Goal: Information Seeking & Learning: Check status

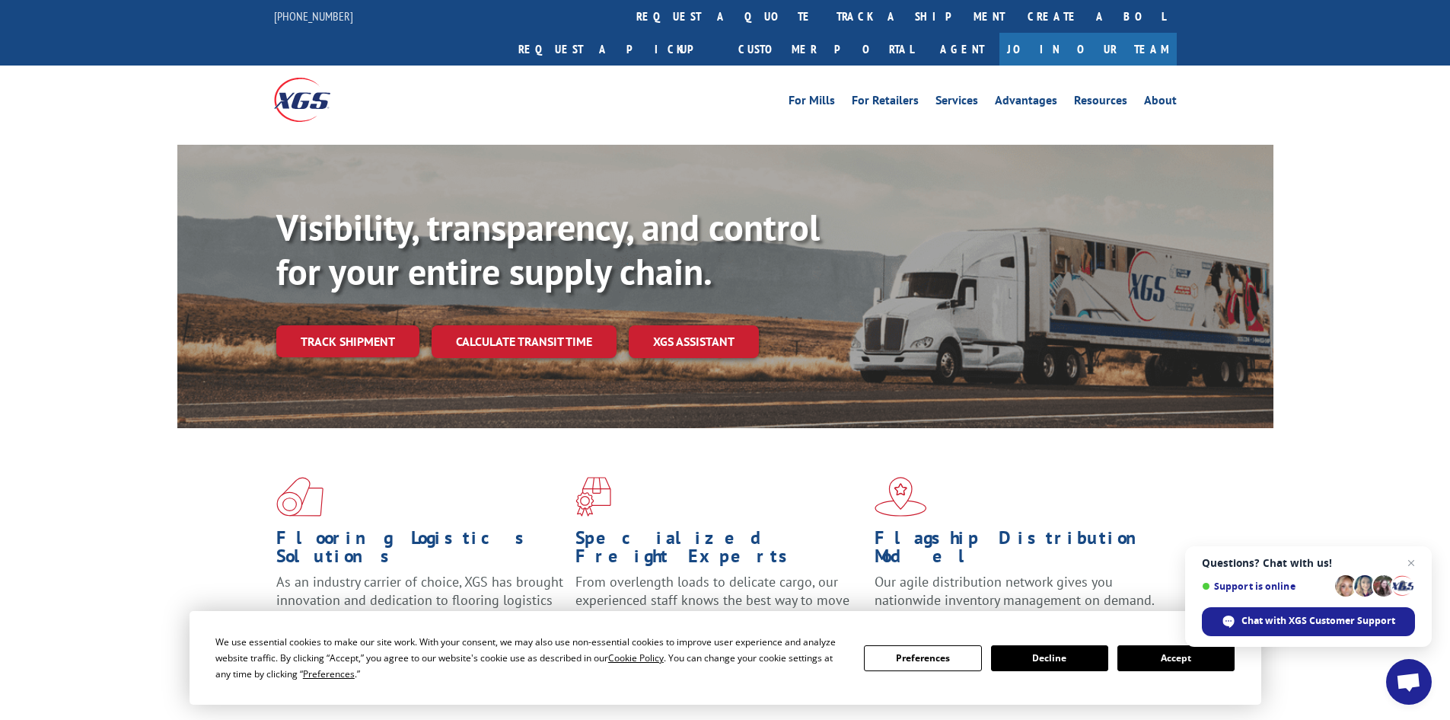
click at [366, 325] on link "Track shipment" at bounding box center [347, 341] width 143 height 32
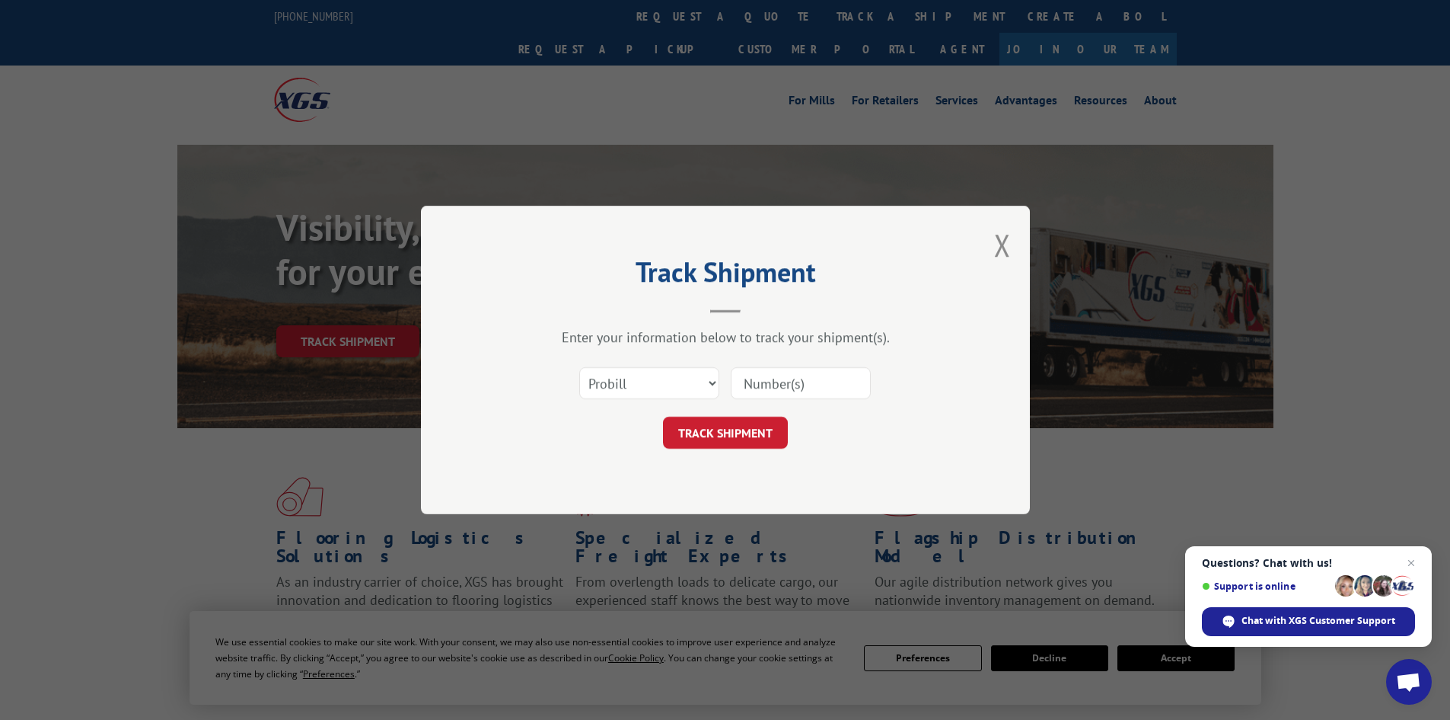
click at [786, 390] on input at bounding box center [801, 383] width 140 height 32
paste input "17690941"
type input "17690941"
click at [746, 433] on button "TRACK SHIPMENT" at bounding box center [725, 432] width 125 height 32
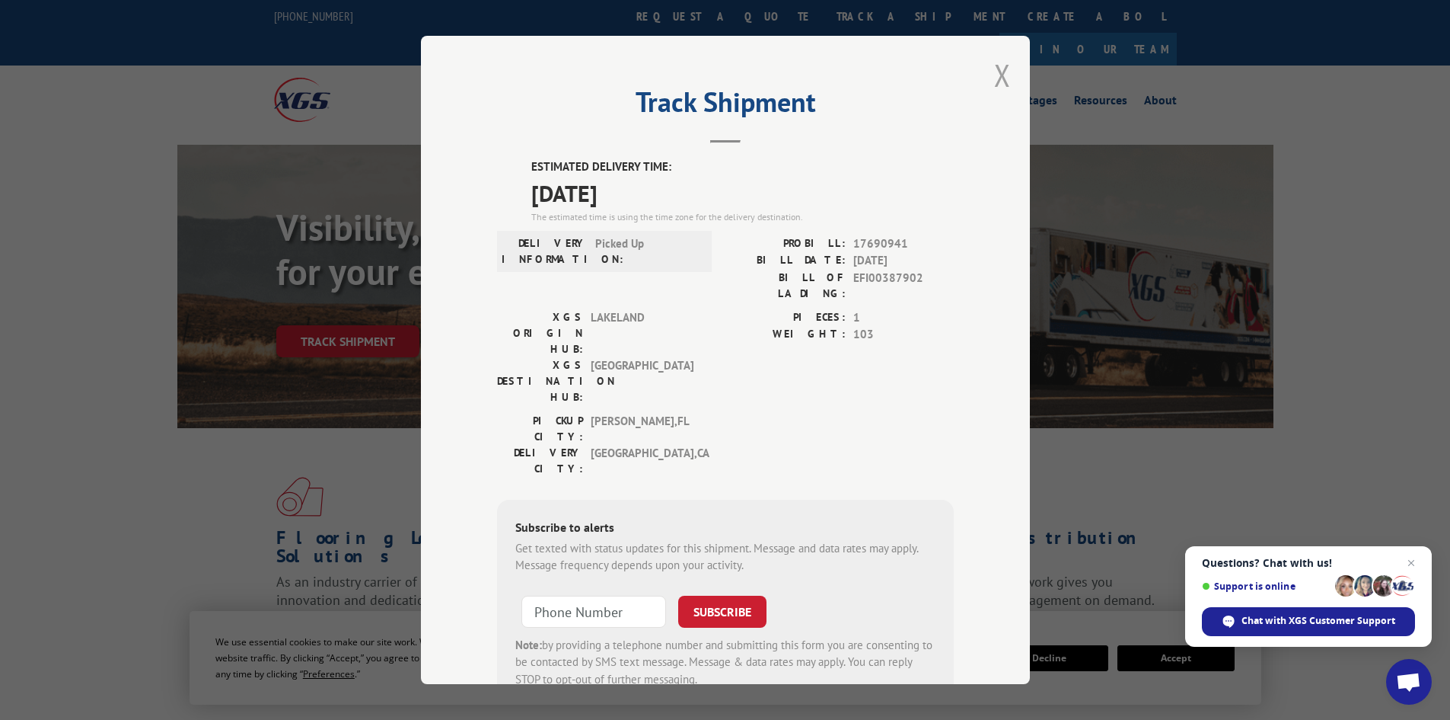
click at [997, 78] on button "Close modal" at bounding box center [1002, 75] width 17 height 40
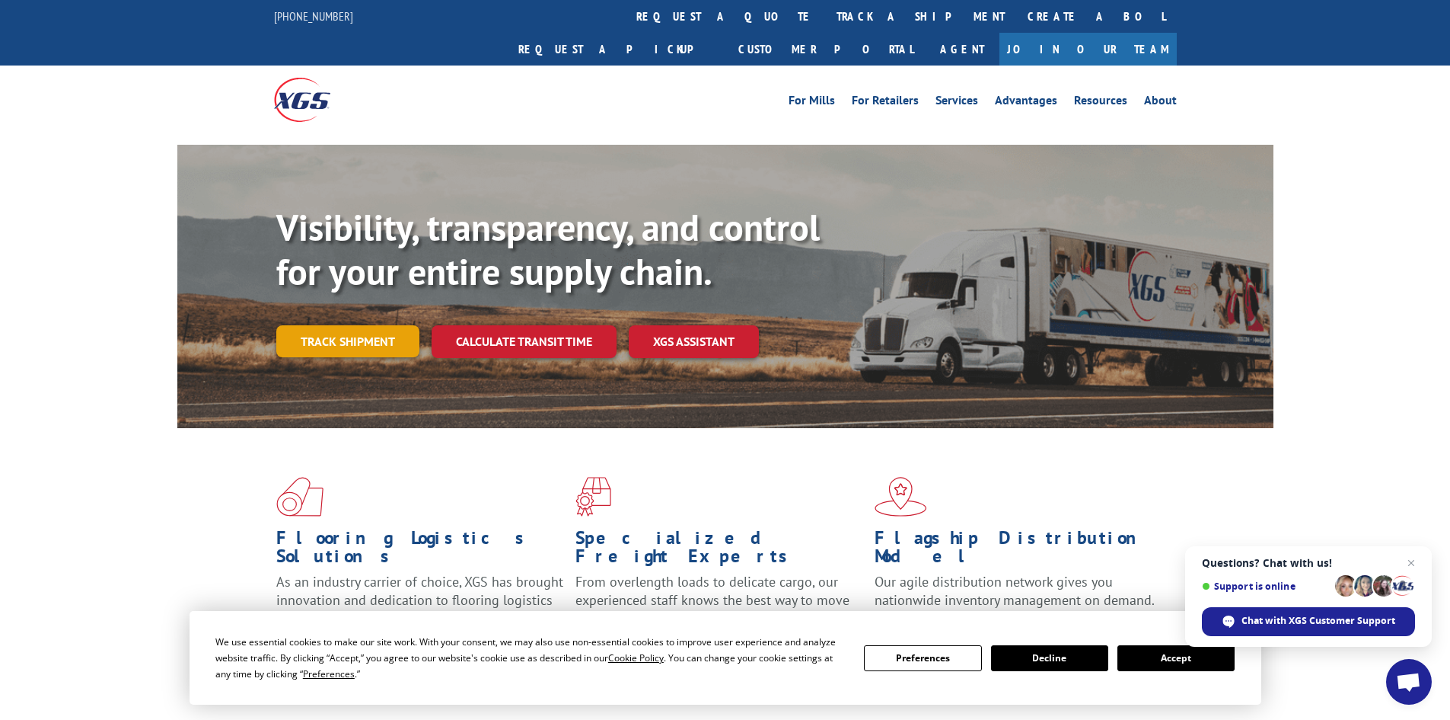
click at [341, 325] on link "Track shipment" at bounding box center [347, 341] width 143 height 32
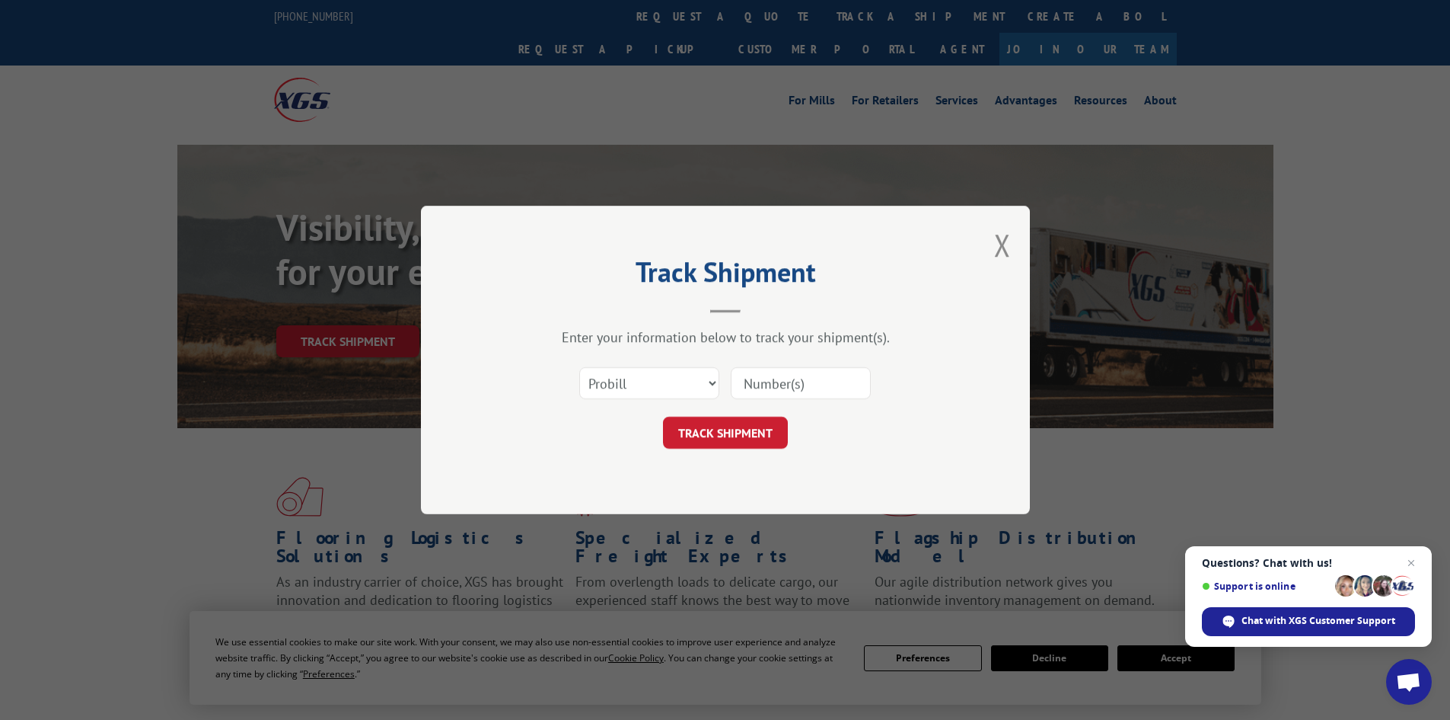
click at [794, 391] on input at bounding box center [801, 383] width 140 height 32
paste input "17690931"
type input "17690931"
click at [739, 433] on button "TRACK SHIPMENT" at bounding box center [725, 432] width 125 height 32
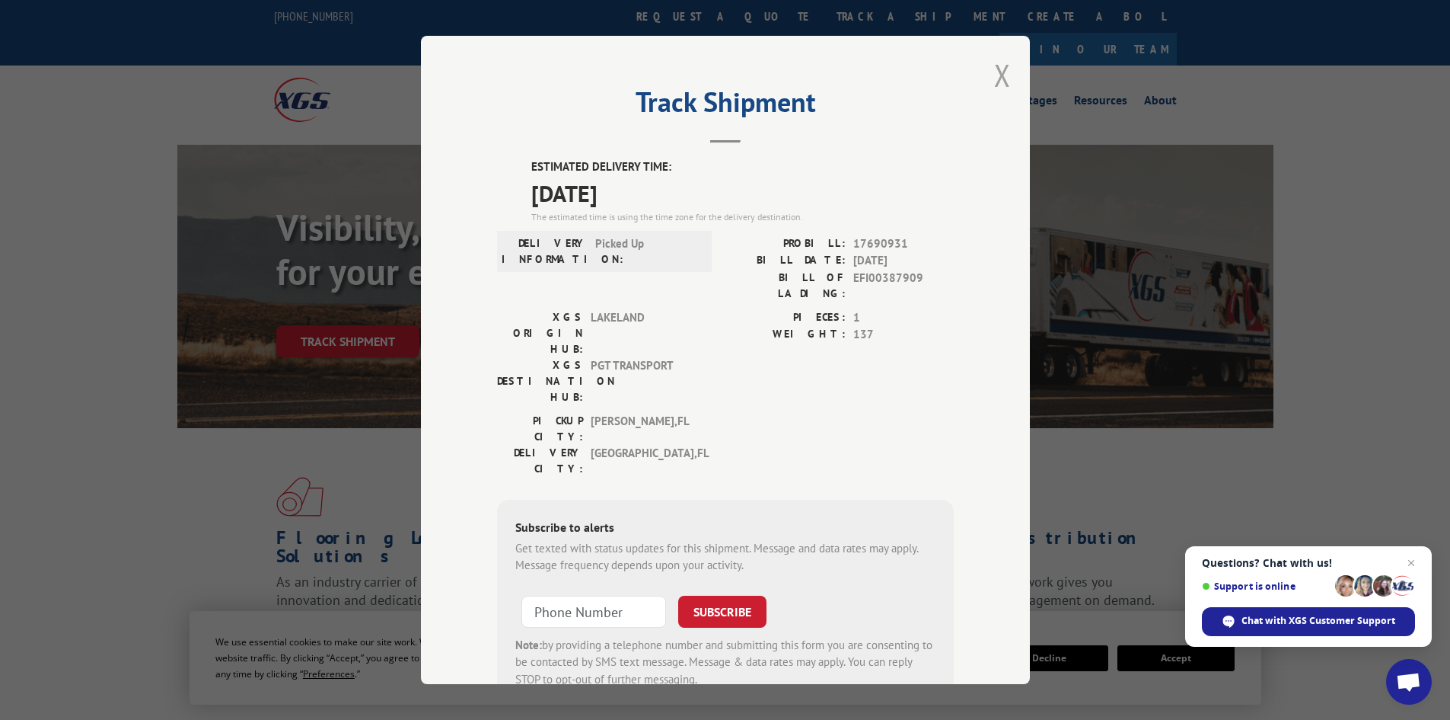
click at [997, 82] on button "Close modal" at bounding box center [1002, 75] width 17 height 40
